Goal: Complete application form

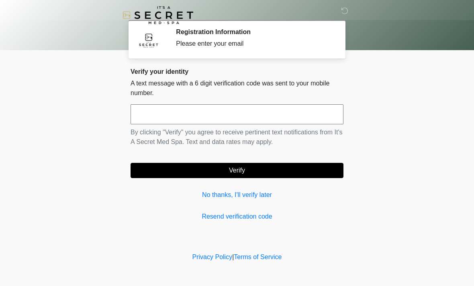
click at [163, 114] on input "text" at bounding box center [236, 114] width 213 height 20
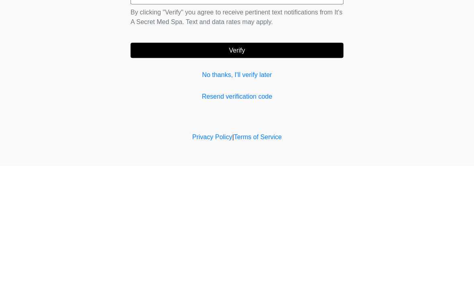
click at [227, 212] on link "Resend verification code" at bounding box center [236, 217] width 213 height 10
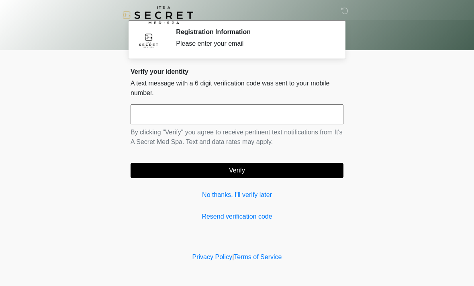
click at [216, 39] on div "Please enter your email" at bounding box center [253, 44] width 155 height 10
click at [199, 47] on div "Please enter your email" at bounding box center [253, 44] width 155 height 10
click at [262, 48] on div "Please enter your email" at bounding box center [253, 44] width 155 height 10
click at [169, 105] on input "text" at bounding box center [236, 114] width 213 height 20
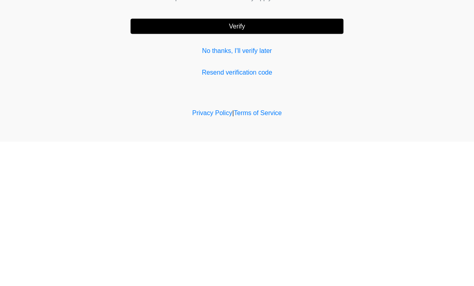
click at [232, 190] on link "No thanks, I'll verify later" at bounding box center [236, 195] width 213 height 10
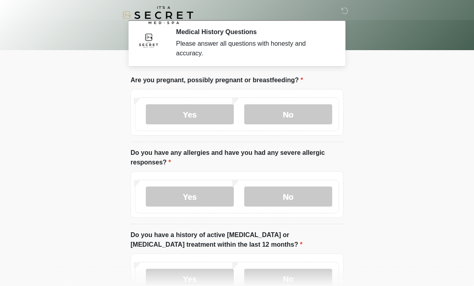
click at [283, 110] on label "No" at bounding box center [288, 114] width 88 height 20
click at [293, 192] on label "No" at bounding box center [288, 197] width 88 height 20
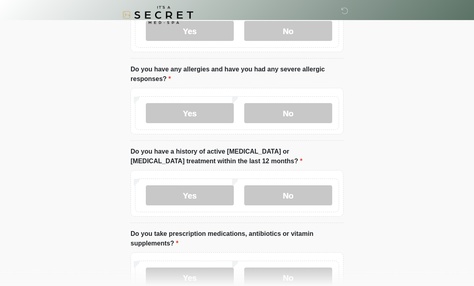
scroll to position [85, 0]
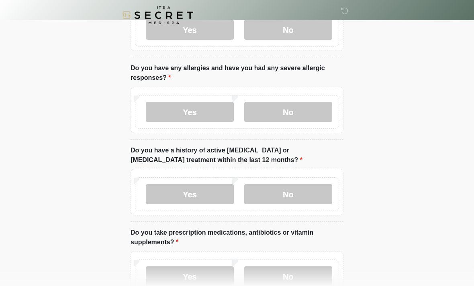
click at [279, 191] on label "No" at bounding box center [288, 194] width 88 height 20
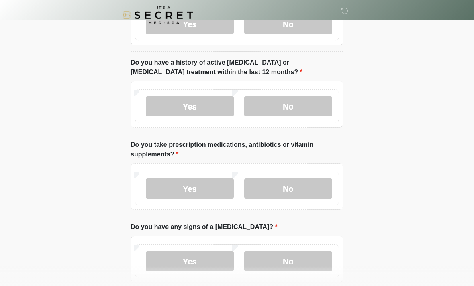
scroll to position [173, 0]
click at [280, 183] on label "No" at bounding box center [288, 189] width 88 height 20
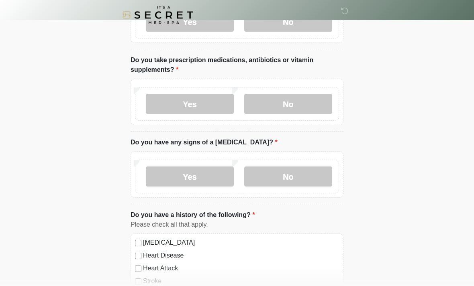
scroll to position [257, 0]
click at [275, 172] on label "No" at bounding box center [288, 177] width 88 height 20
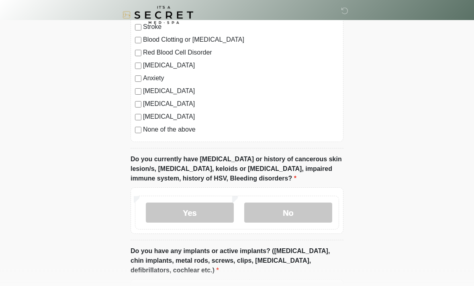
scroll to position [512, 0]
click at [279, 209] on label "No" at bounding box center [288, 213] width 88 height 20
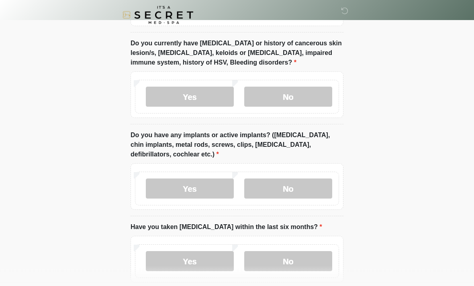
scroll to position [627, 0]
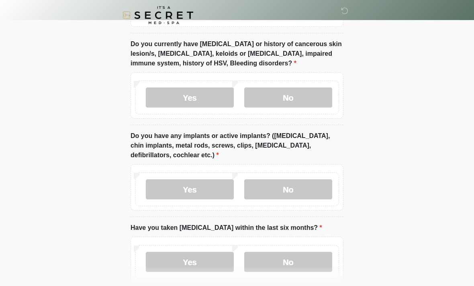
click at [268, 184] on label "No" at bounding box center [288, 189] width 88 height 20
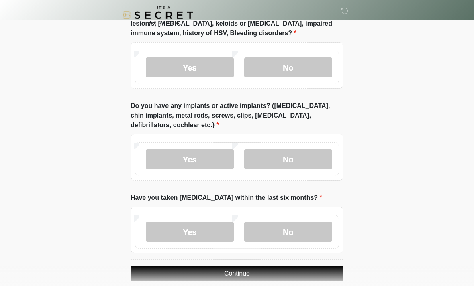
scroll to position [668, 0]
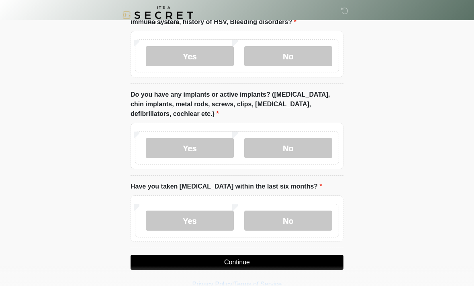
click at [271, 212] on label "No" at bounding box center [288, 221] width 88 height 20
click at [233, 259] on button "Continue" at bounding box center [236, 262] width 213 height 15
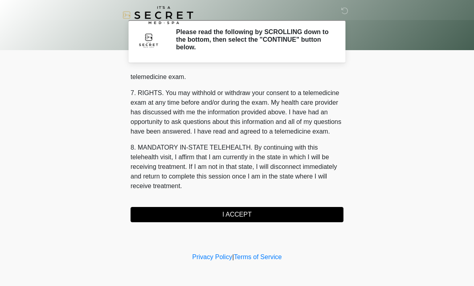
scroll to position [340, 0]
click at [231, 214] on button "I ACCEPT" at bounding box center [236, 214] width 213 height 15
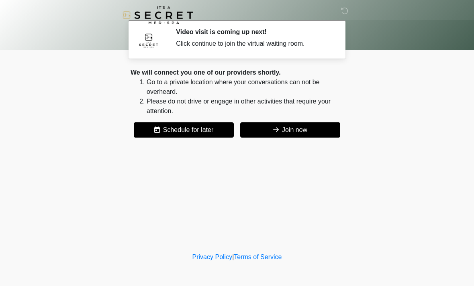
click at [281, 125] on button "Join now" at bounding box center [290, 129] width 100 height 15
